Goal: Download file/media

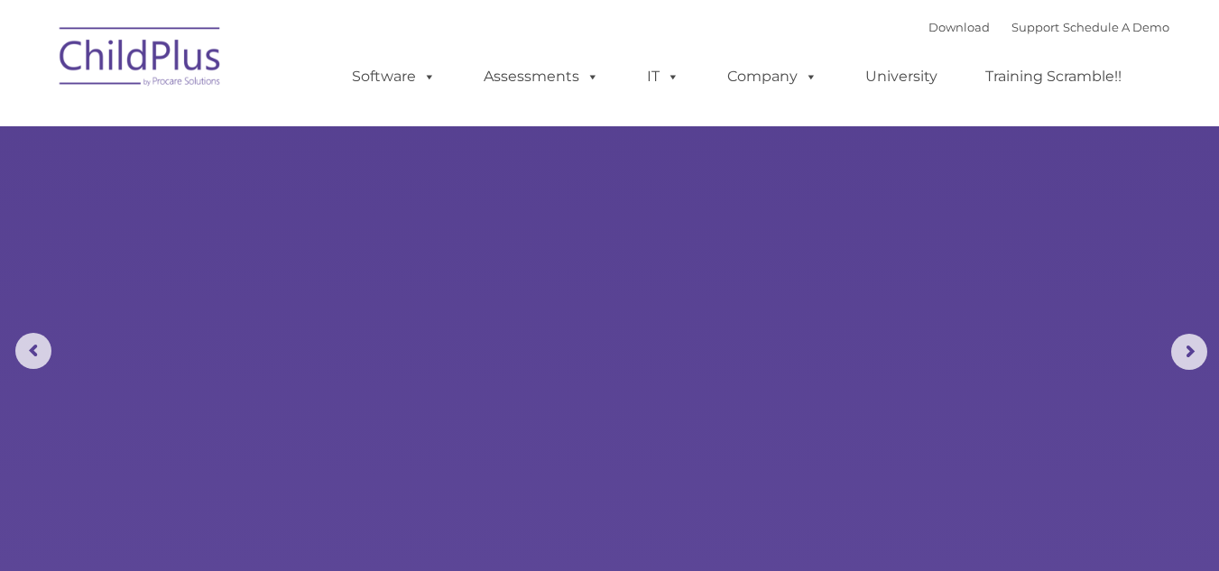
select select "MEDIUM"
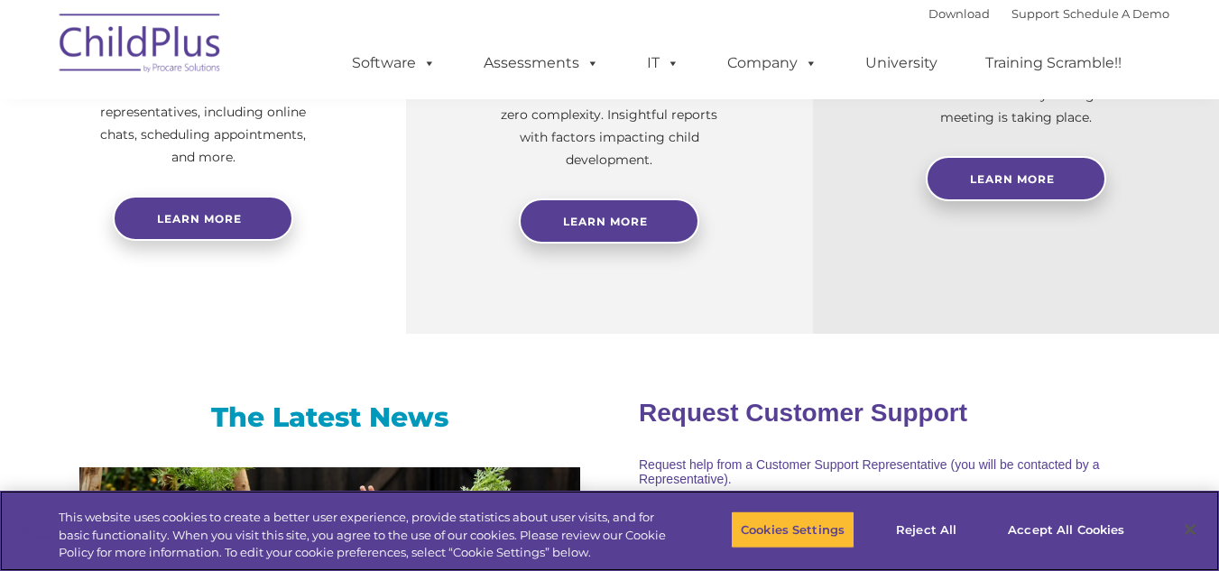
scroll to position [845, 0]
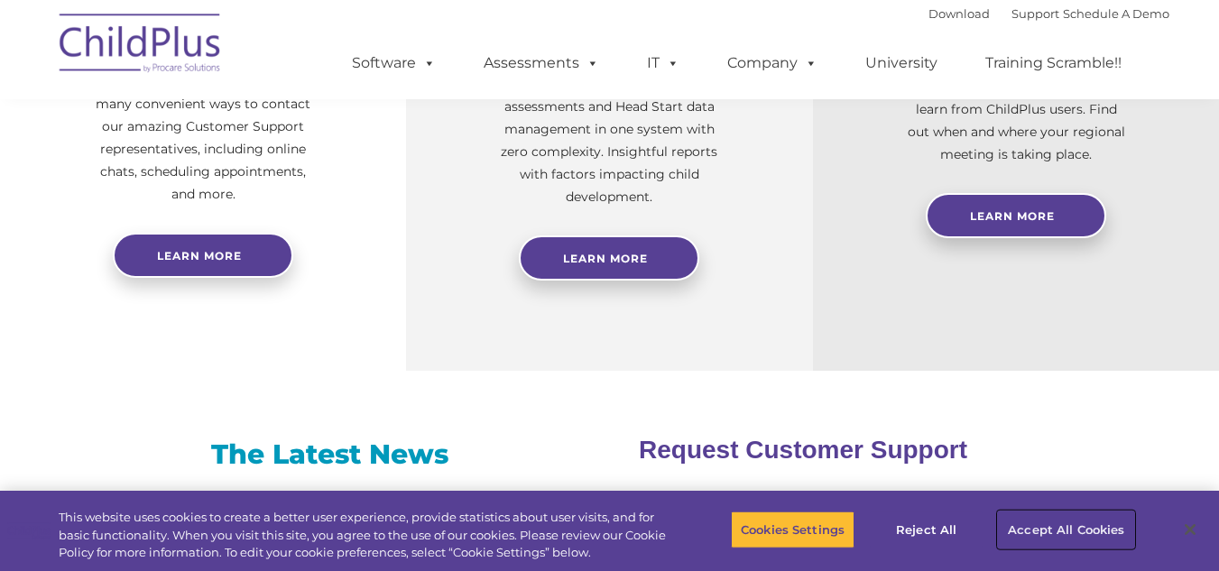
click at [1039, 531] on button "Accept All Cookies" at bounding box center [1066, 530] width 136 height 38
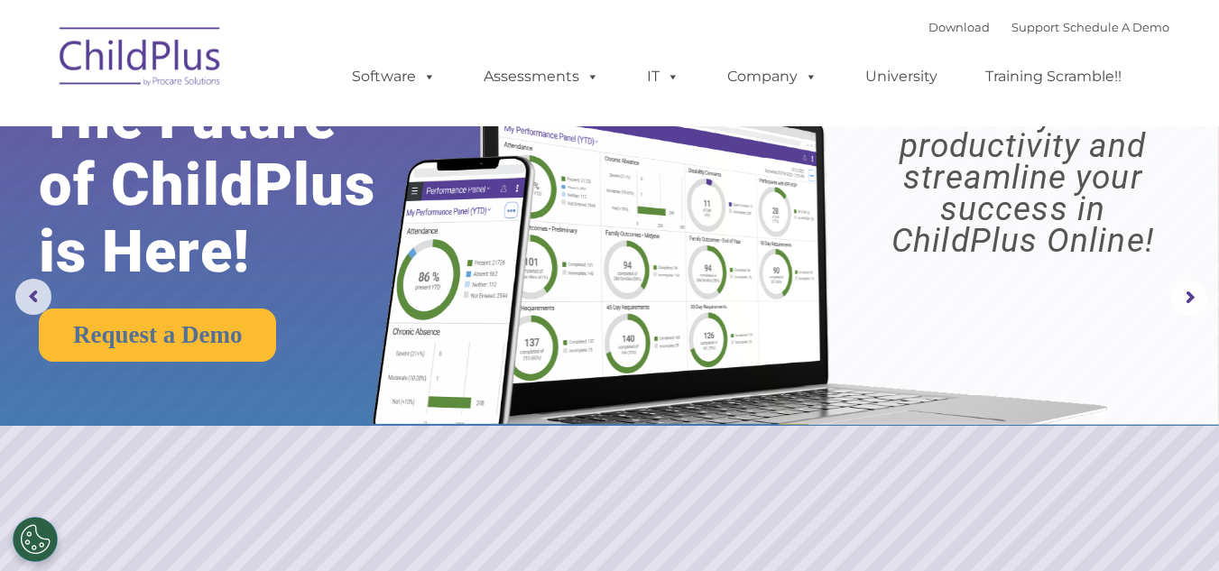
scroll to position [0, 0]
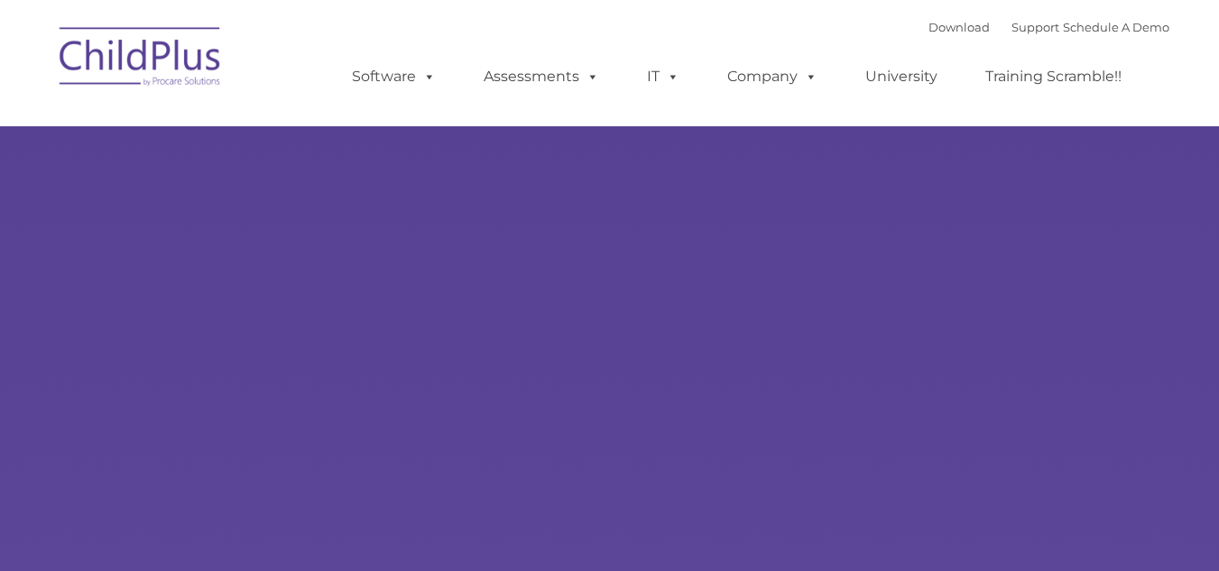
type input ""
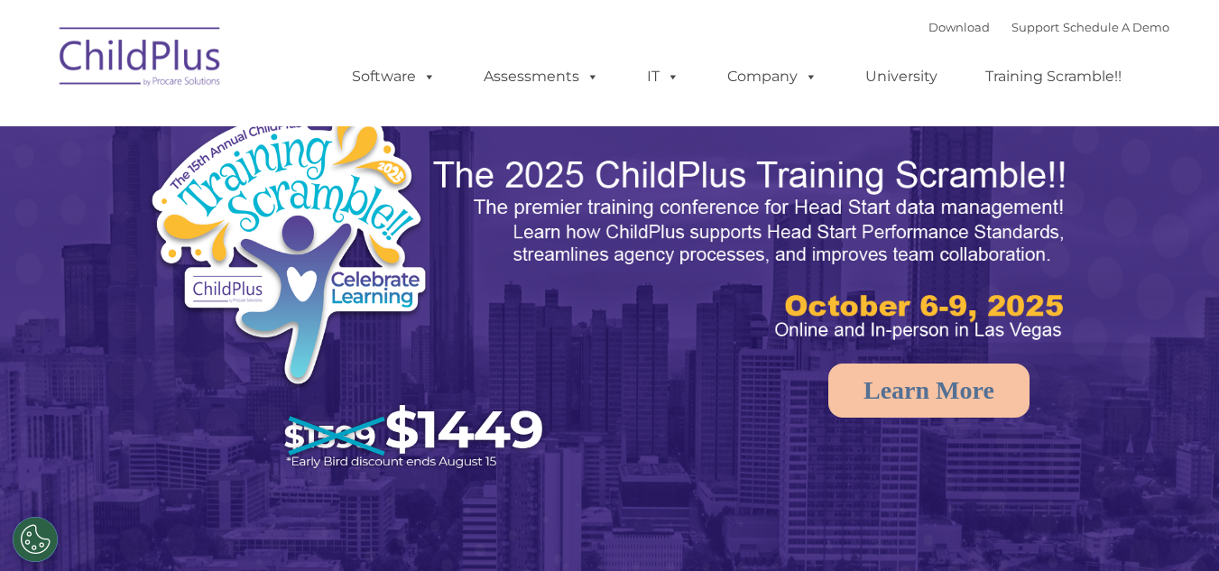
select select "MEDIUM"
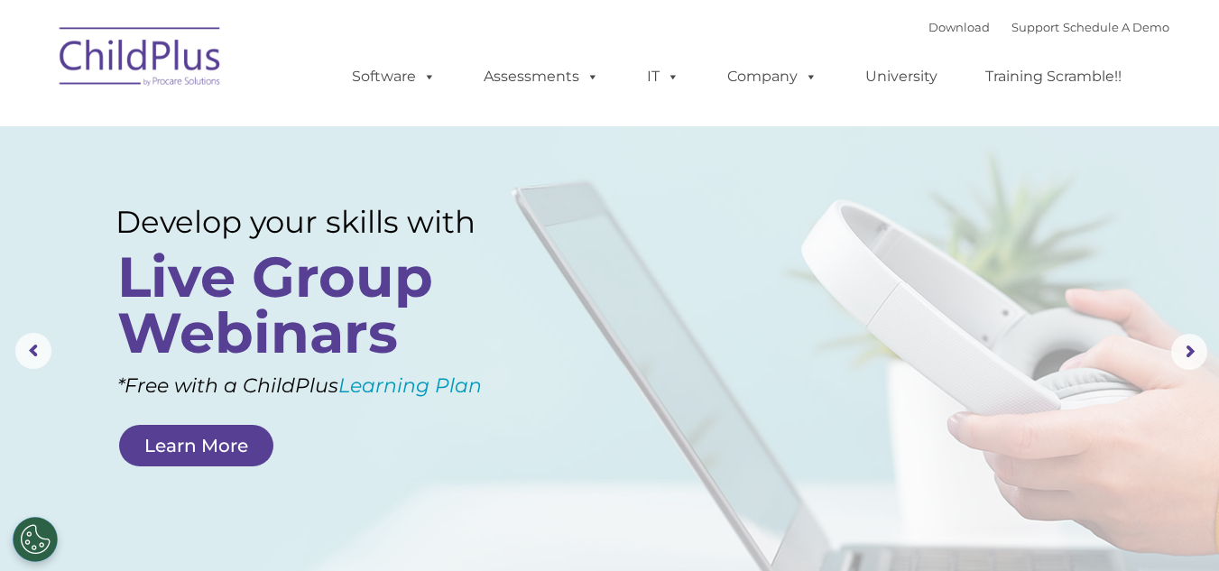
click at [157, 64] on img at bounding box center [141, 59] width 181 height 90
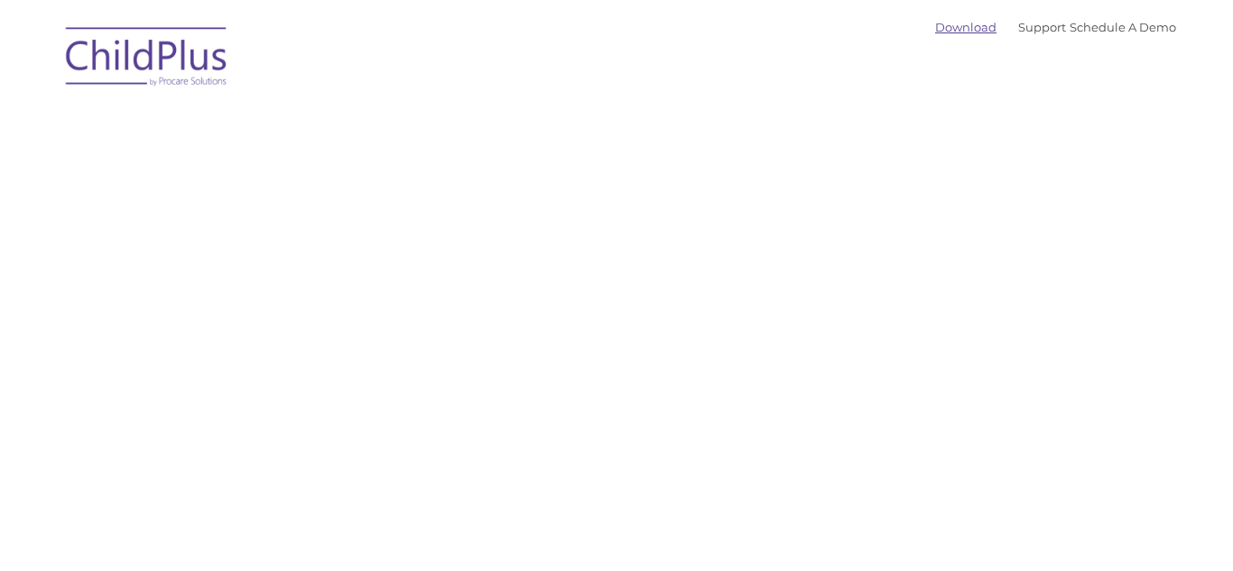
click at [935, 26] on link "Download" at bounding box center [965, 27] width 61 height 14
